Goal: Transaction & Acquisition: Book appointment/travel/reservation

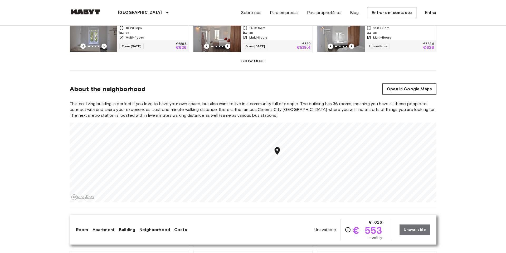
click at [249, 56] on button "Show more" at bounding box center [253, 61] width 367 height 10
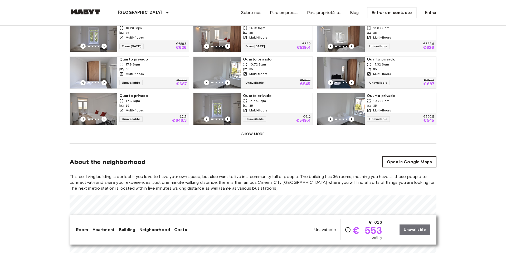
scroll to position [520, 0]
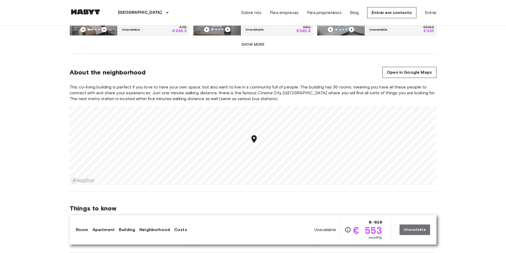
click at [248, 42] on button "Show more" at bounding box center [253, 45] width 367 height 10
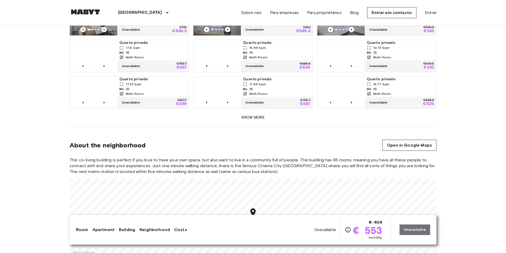
scroll to position [520, 0]
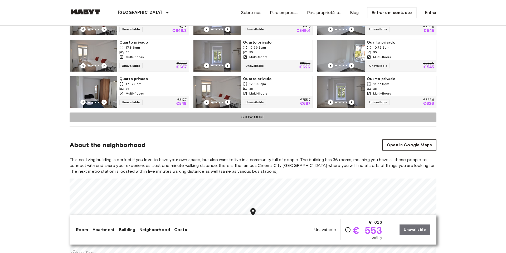
click at [261, 115] on button "Show more" at bounding box center [253, 117] width 367 height 10
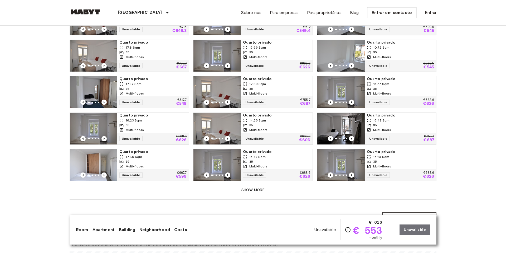
click at [255, 185] on button "Show more" at bounding box center [253, 190] width 367 height 10
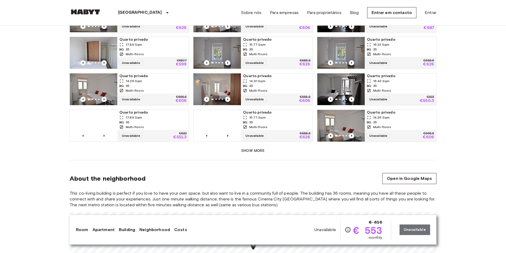
scroll to position [631, 0]
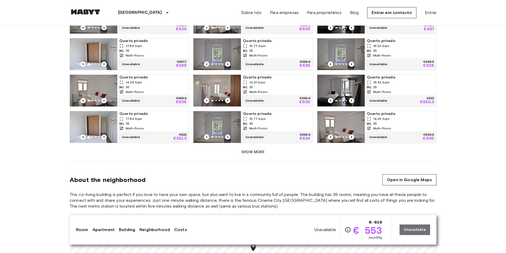
click at [359, 77] on img at bounding box center [341, 91] width 47 height 32
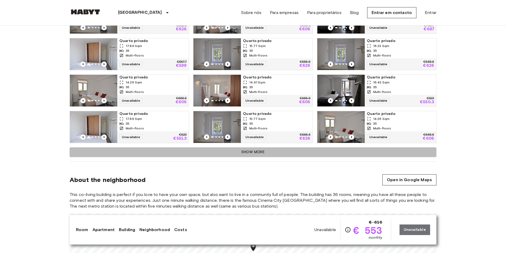
click at [247, 150] on button "Show more" at bounding box center [253, 152] width 367 height 10
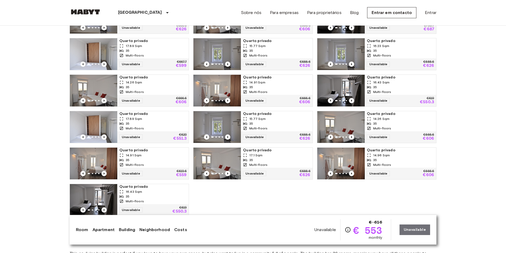
click at [109, 188] on img at bounding box center [93, 200] width 47 height 32
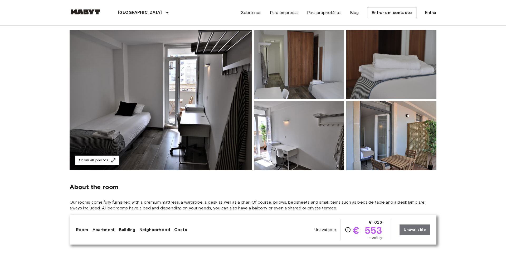
scroll to position [0, 0]
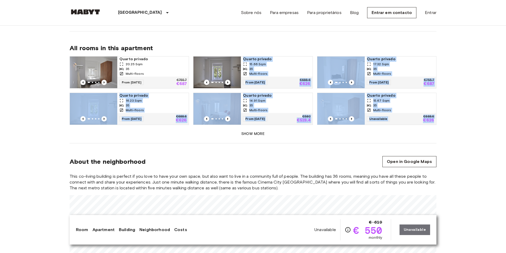
drag, startPoint x: 194, startPoint y: 99, endPoint x: 285, endPoint y: 124, distance: 94.6
click at [284, 124] on div "All rooms in this apartment Quarto privado 20.25 Sqm 35 Multi-floors From [DATE…" at bounding box center [253, 87] width 367 height 112
click at [265, 129] on button "Show more" at bounding box center [253, 134] width 367 height 10
